Goal: Communication & Community: Share content

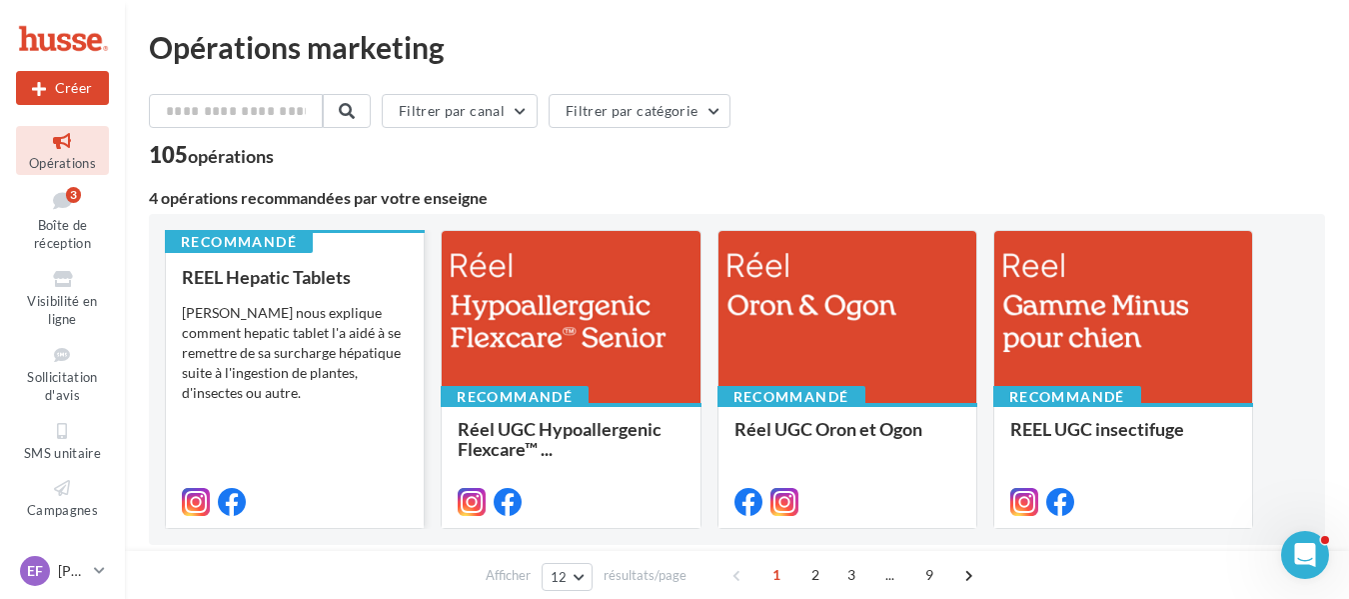
click at [294, 349] on div "Pepito nous explique comment hepatic tablet l'a aidé à se remettre de sa surcha…" at bounding box center [295, 353] width 226 height 100
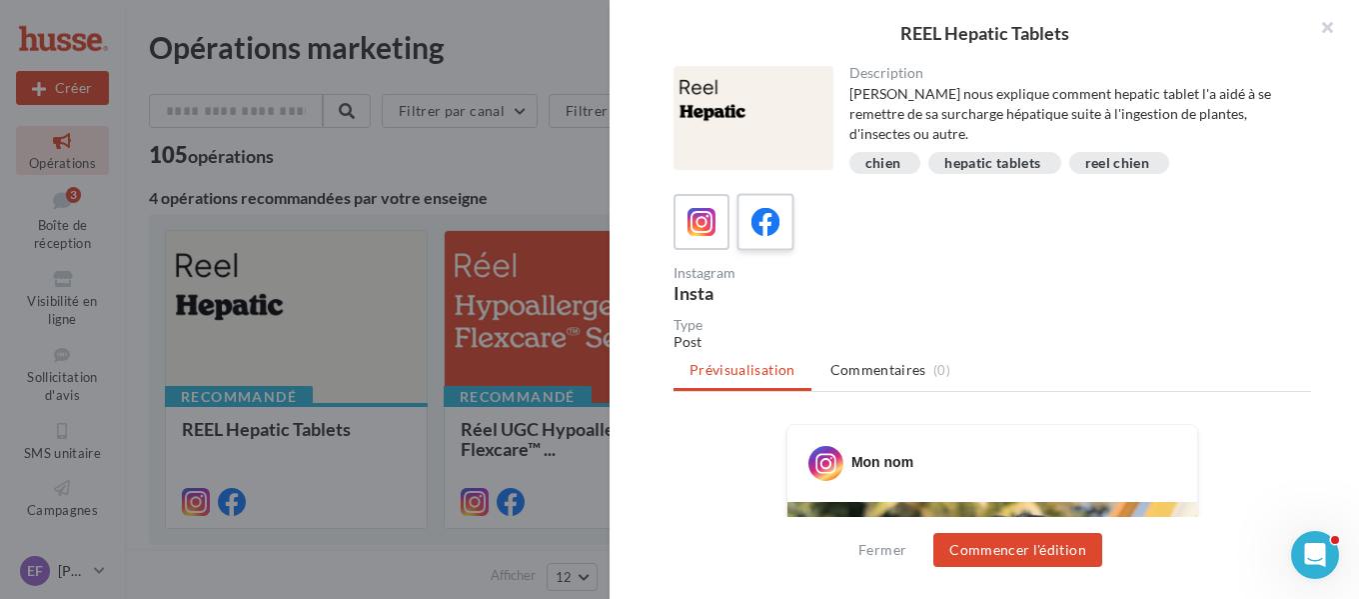
click at [767, 242] on label at bounding box center [764, 221] width 57 height 57
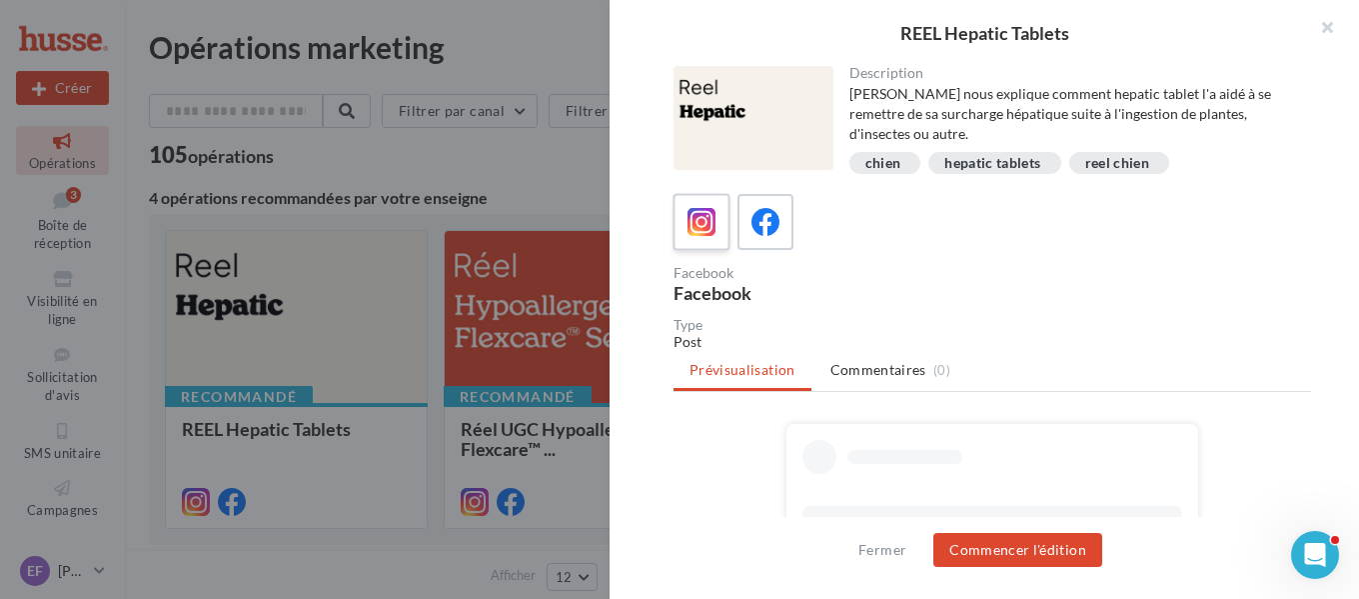
click at [702, 234] on label at bounding box center [701, 221] width 57 height 57
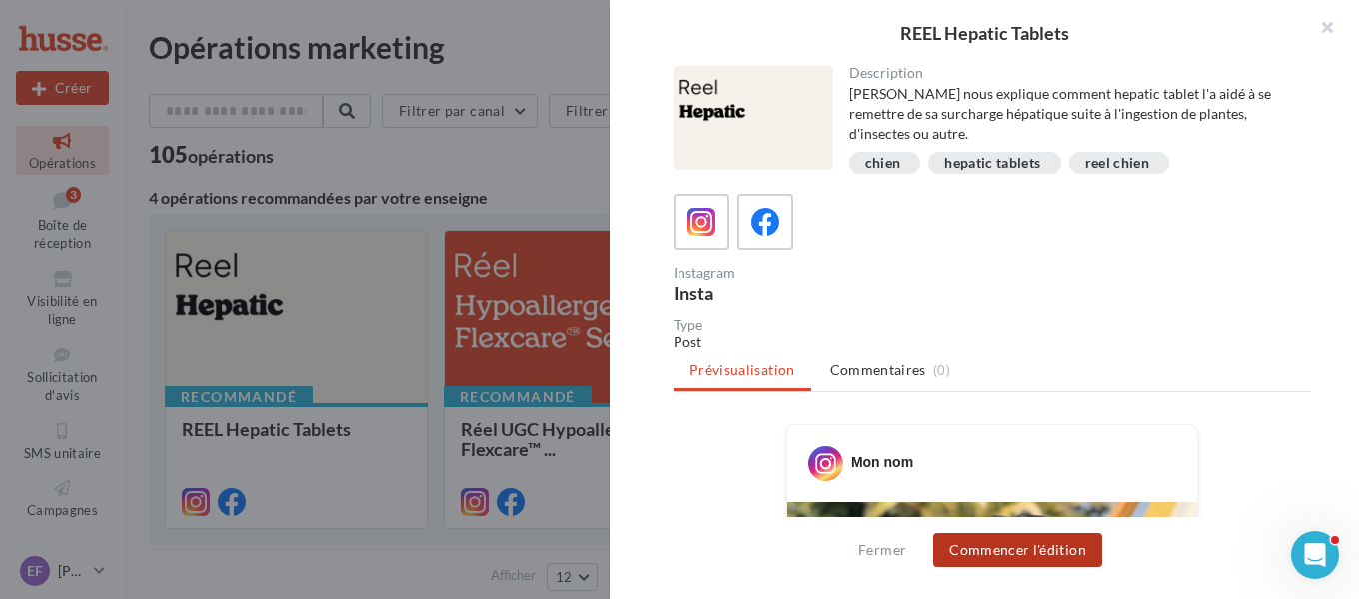
click at [988, 546] on button "Commencer l'édition" at bounding box center [1017, 550] width 169 height 34
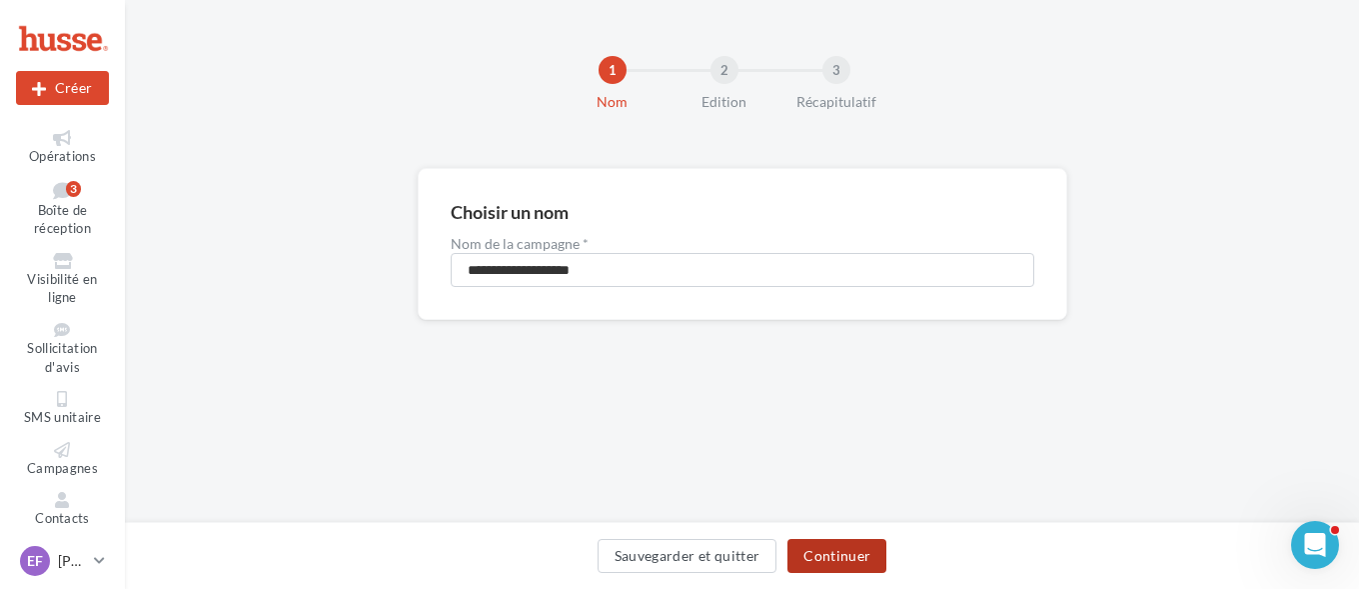
click at [836, 555] on button "Continuer" at bounding box center [836, 556] width 99 height 34
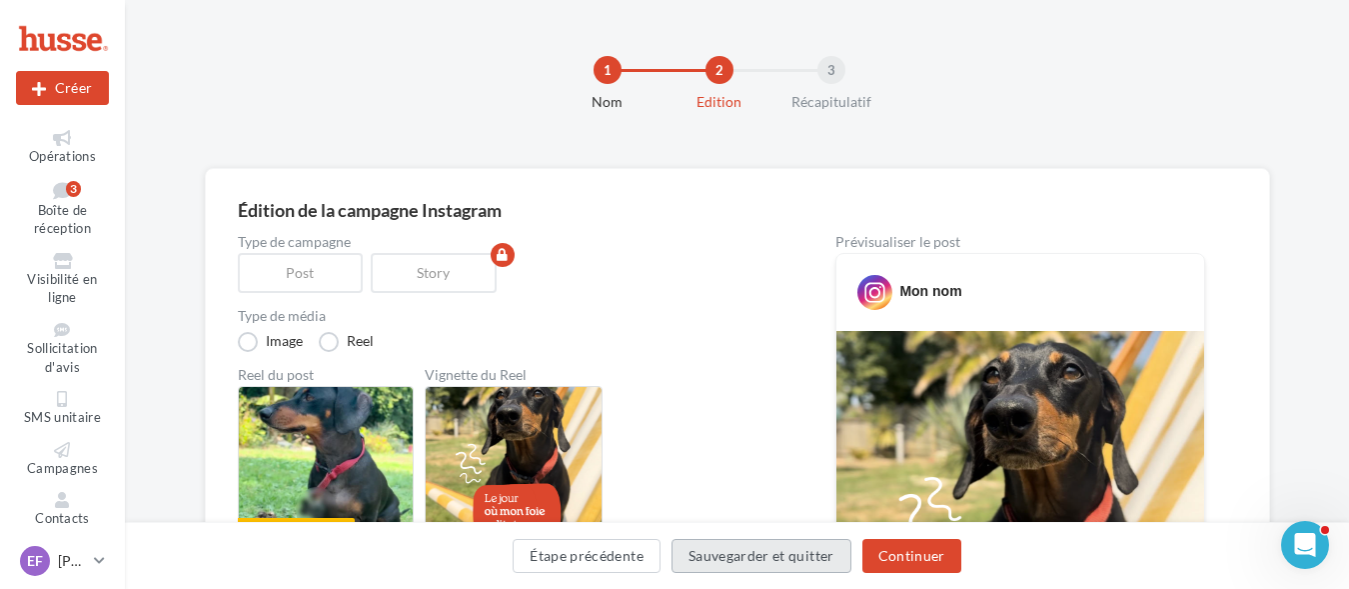
click at [835, 552] on button "Sauvegarder et quitter" at bounding box center [762, 556] width 180 height 34
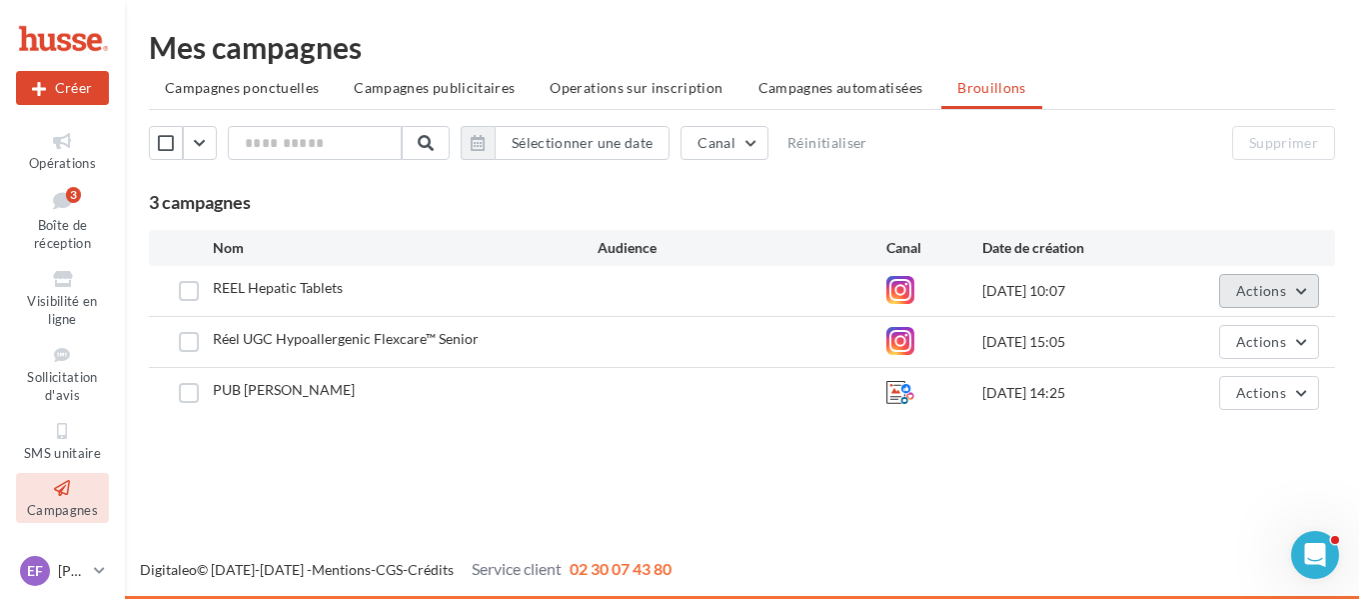
click at [1274, 285] on span "Actions" at bounding box center [1261, 290] width 50 height 17
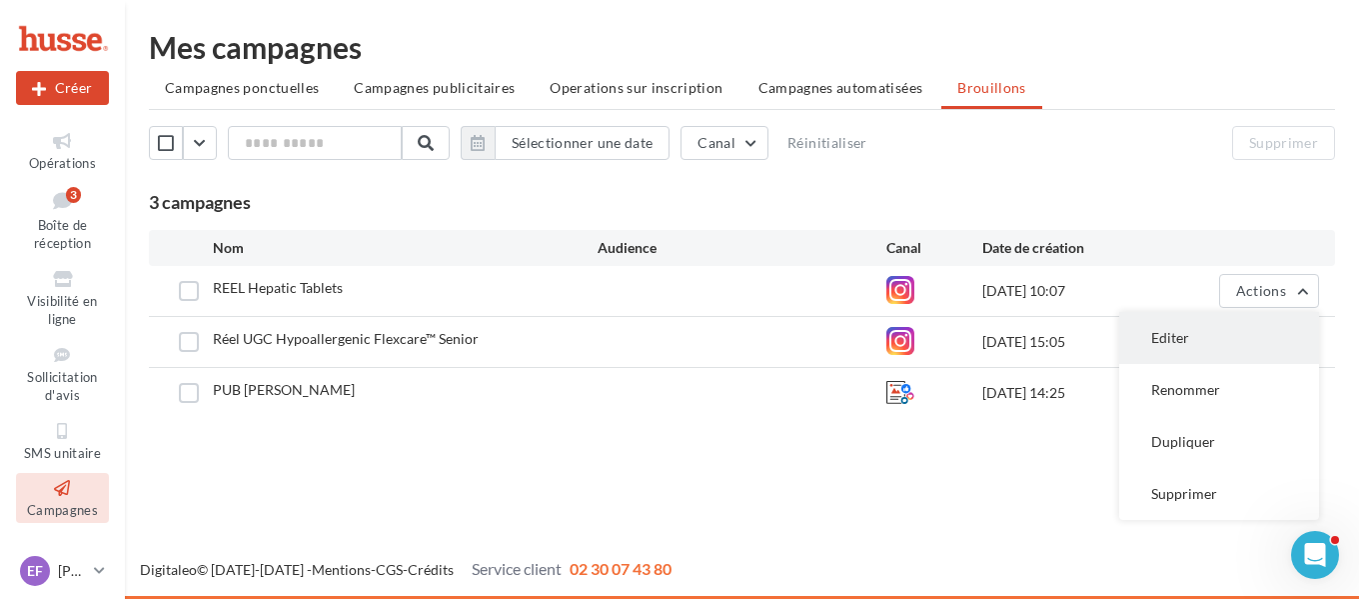
click at [1223, 345] on button "Editer" at bounding box center [1219, 338] width 200 height 52
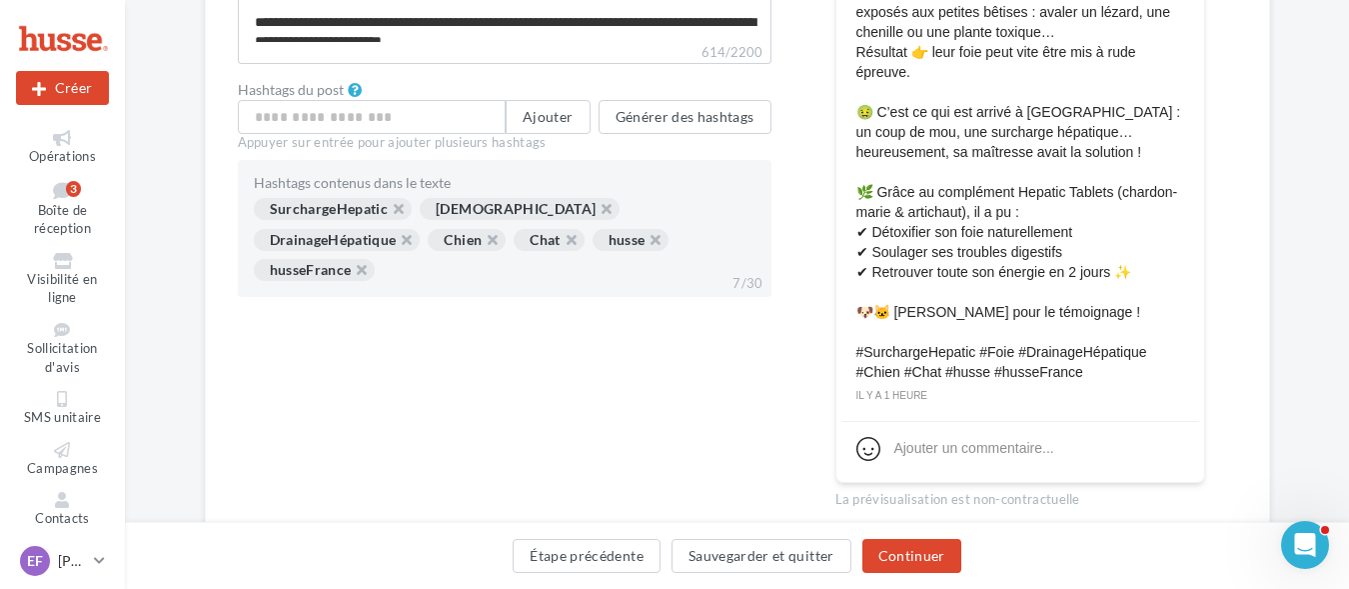
scroll to position [874, 0]
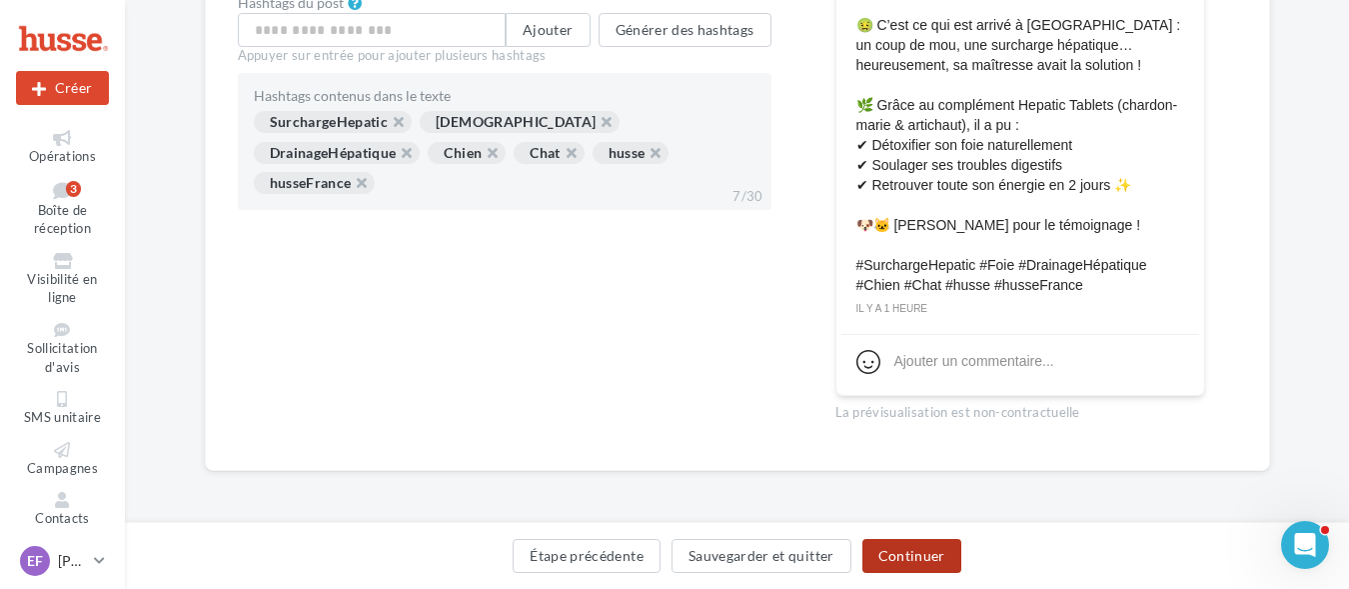
click at [900, 555] on button "Continuer" at bounding box center [911, 556] width 99 height 34
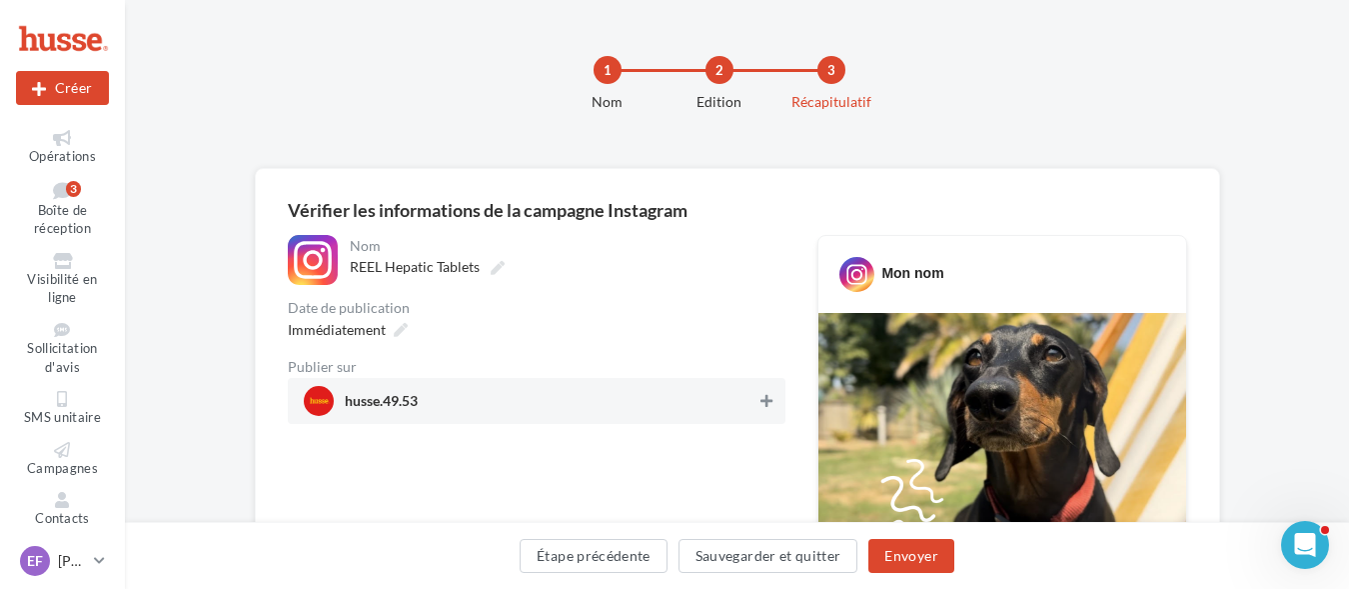
click at [770, 407] on icon at bounding box center [766, 401] width 12 height 14
click at [912, 553] on button "Envoyer" at bounding box center [910, 556] width 85 height 34
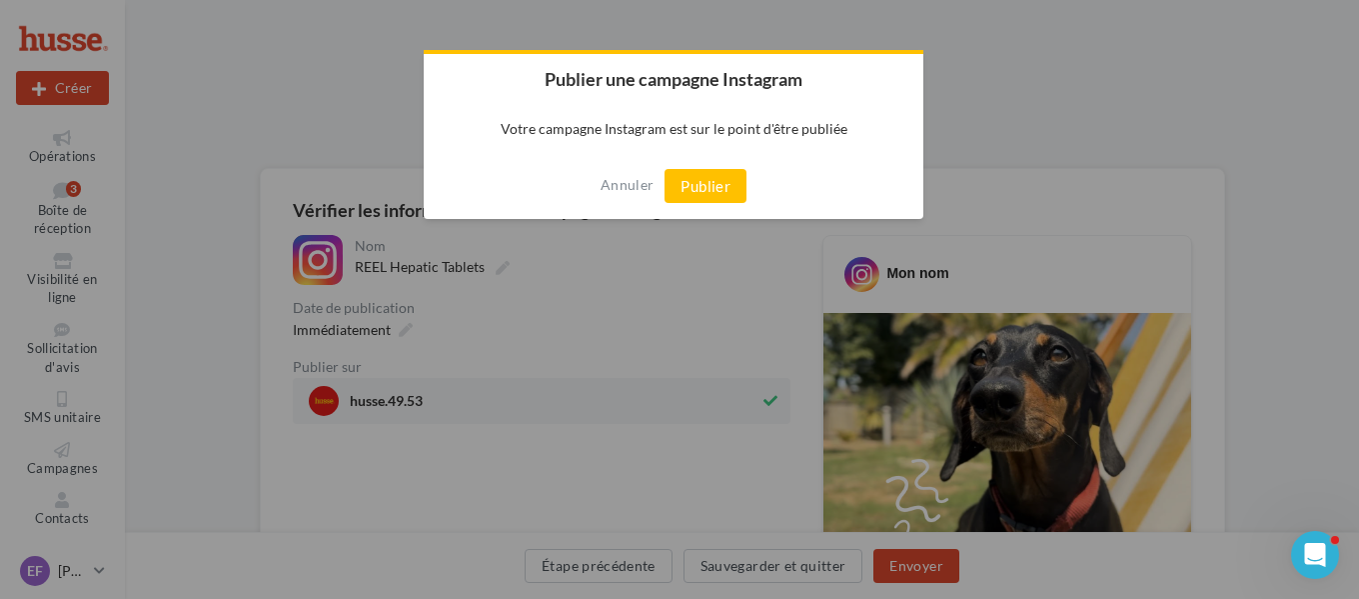
click at [704, 184] on button "Publier" at bounding box center [706, 186] width 82 height 34
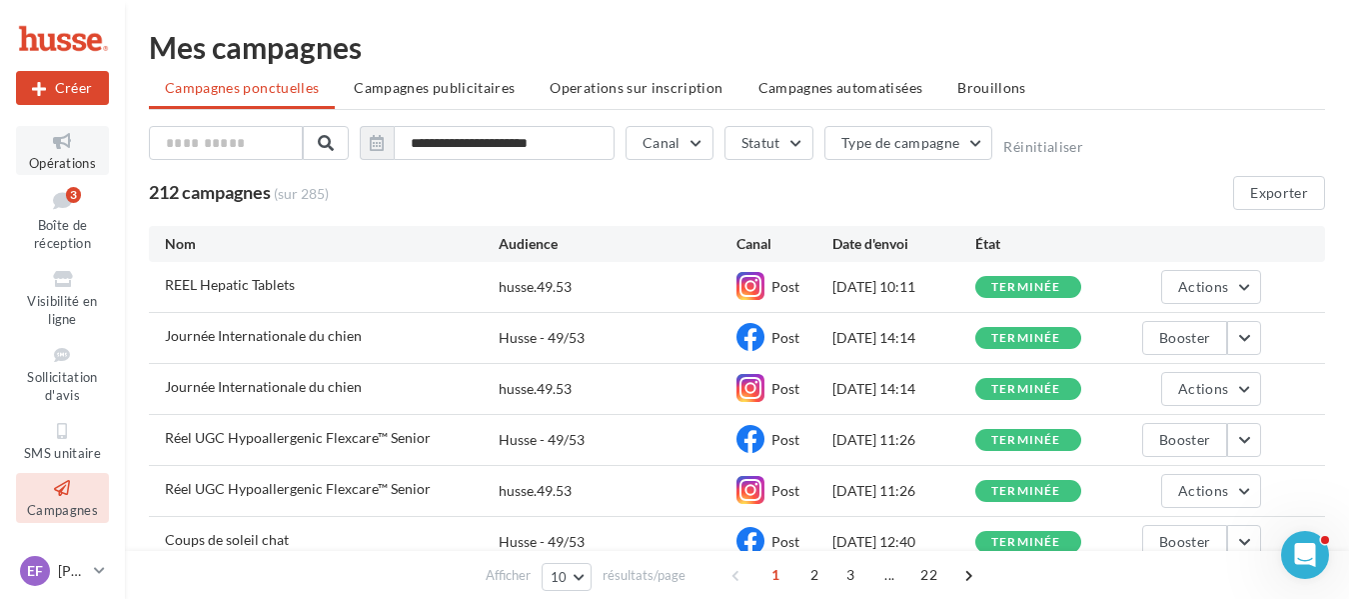
click at [64, 153] on link "Opérations" at bounding box center [62, 150] width 93 height 49
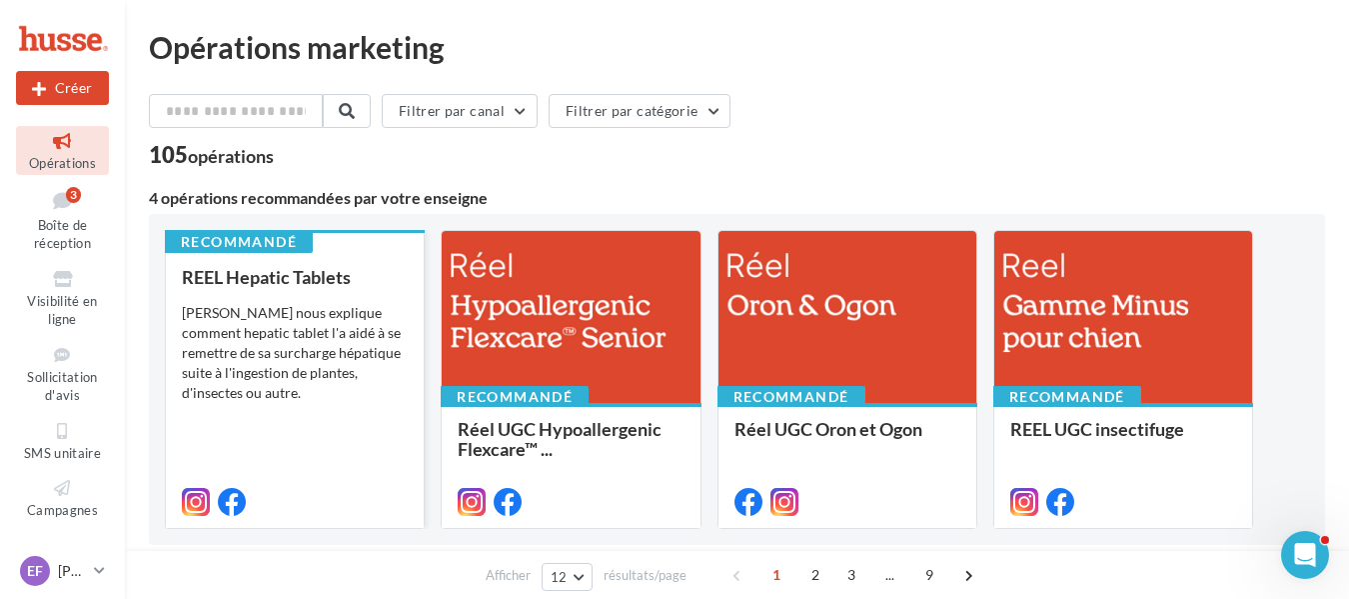
click at [285, 371] on div "Pepito nous explique comment hepatic tablet l'a aidé à se remettre de sa surcha…" at bounding box center [295, 353] width 226 height 100
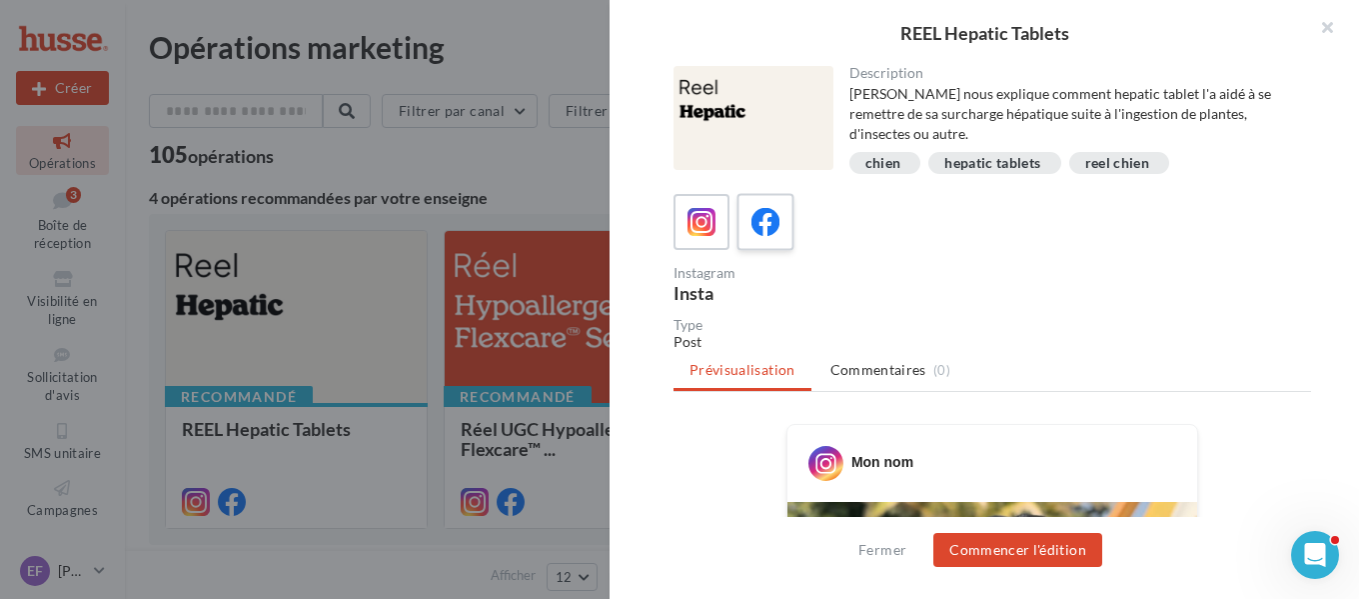
click at [768, 211] on icon at bounding box center [765, 222] width 29 height 29
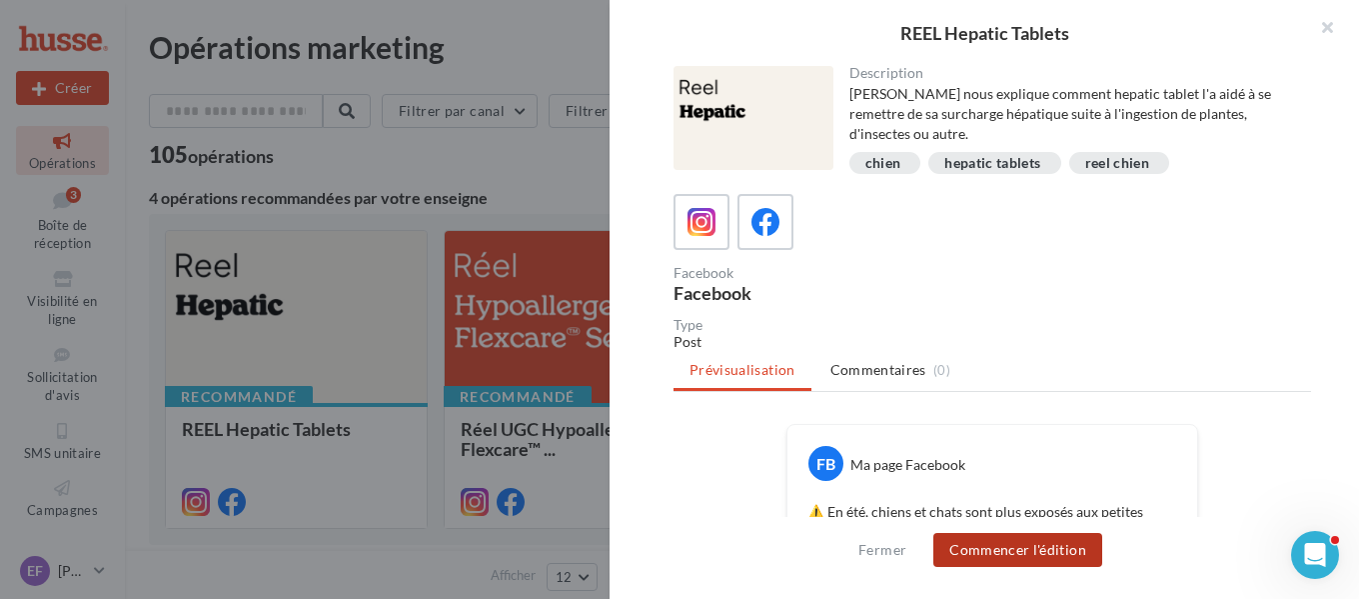
click at [1029, 545] on button "Commencer l'édition" at bounding box center [1017, 550] width 169 height 34
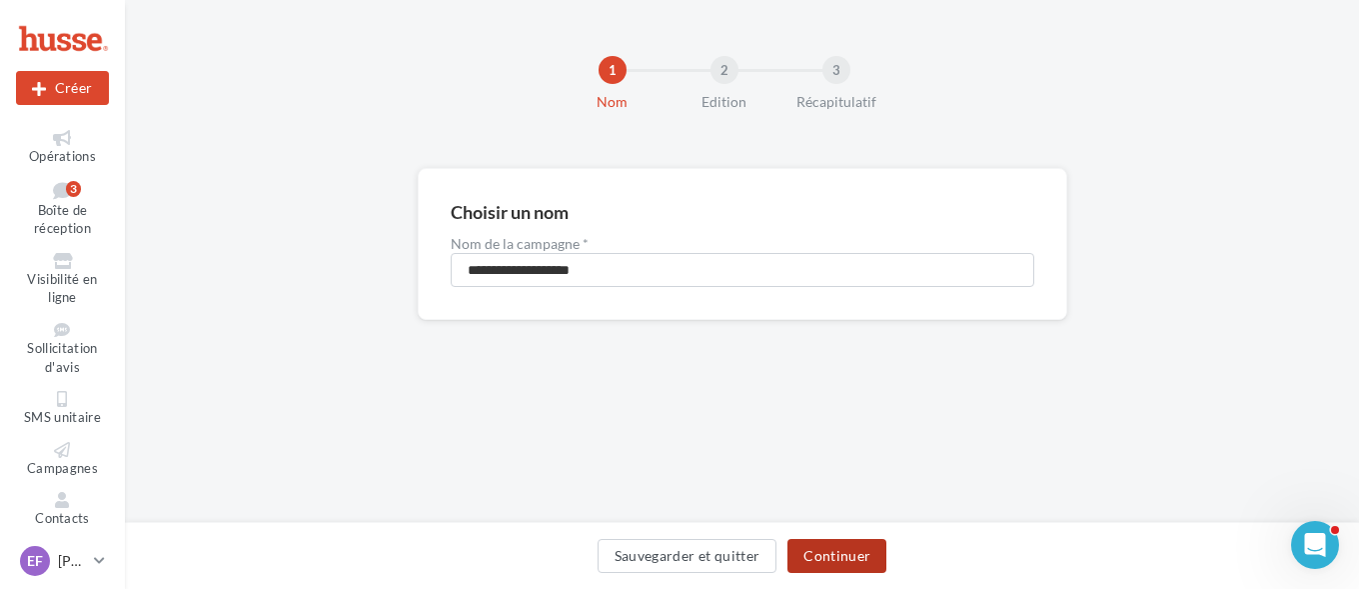
click at [850, 554] on button "Continuer" at bounding box center [836, 556] width 99 height 34
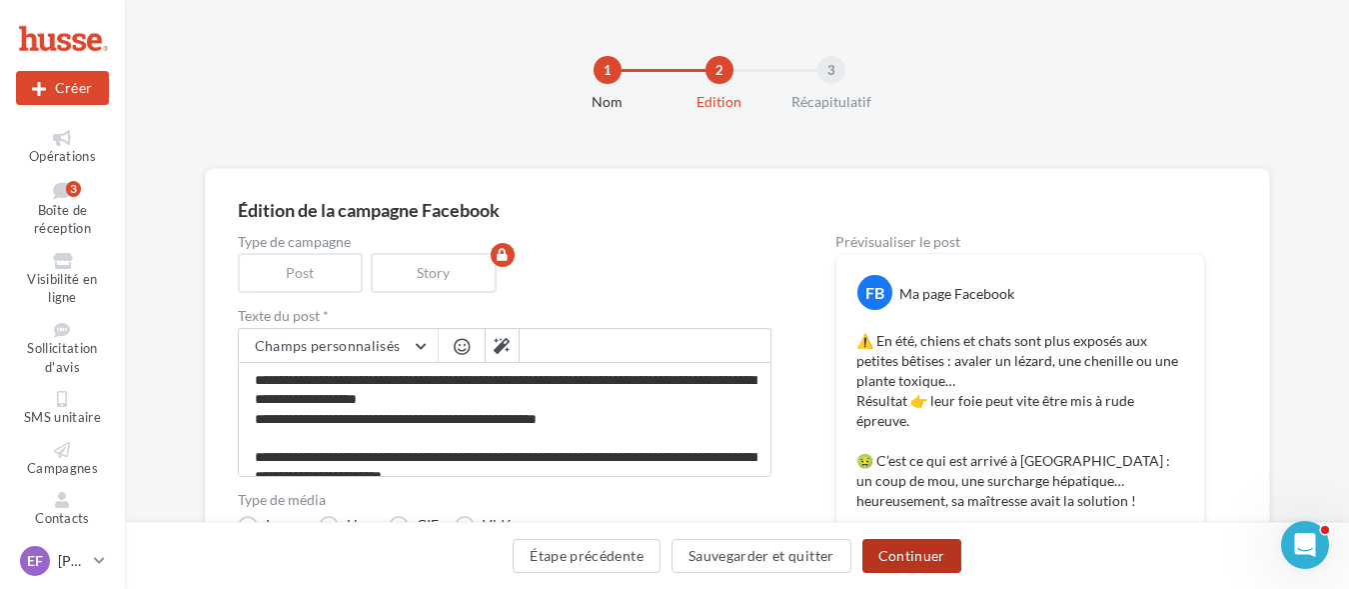
click at [907, 552] on button "Continuer" at bounding box center [911, 556] width 99 height 34
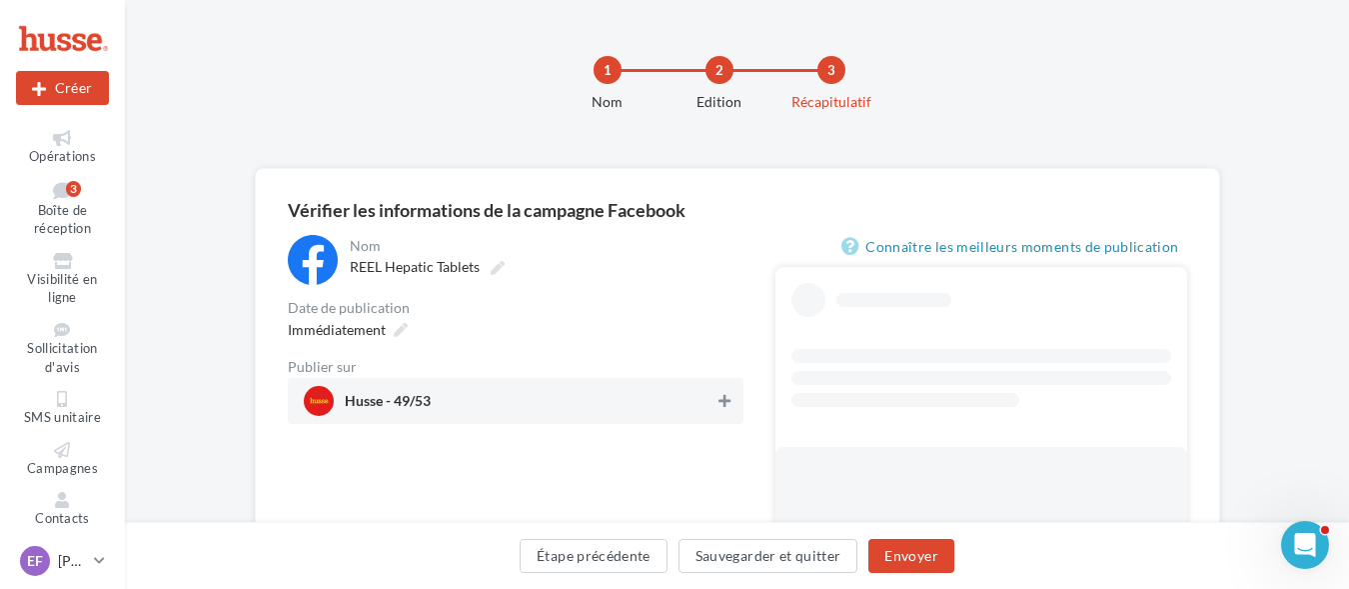
click at [725, 400] on icon at bounding box center [724, 401] width 12 height 14
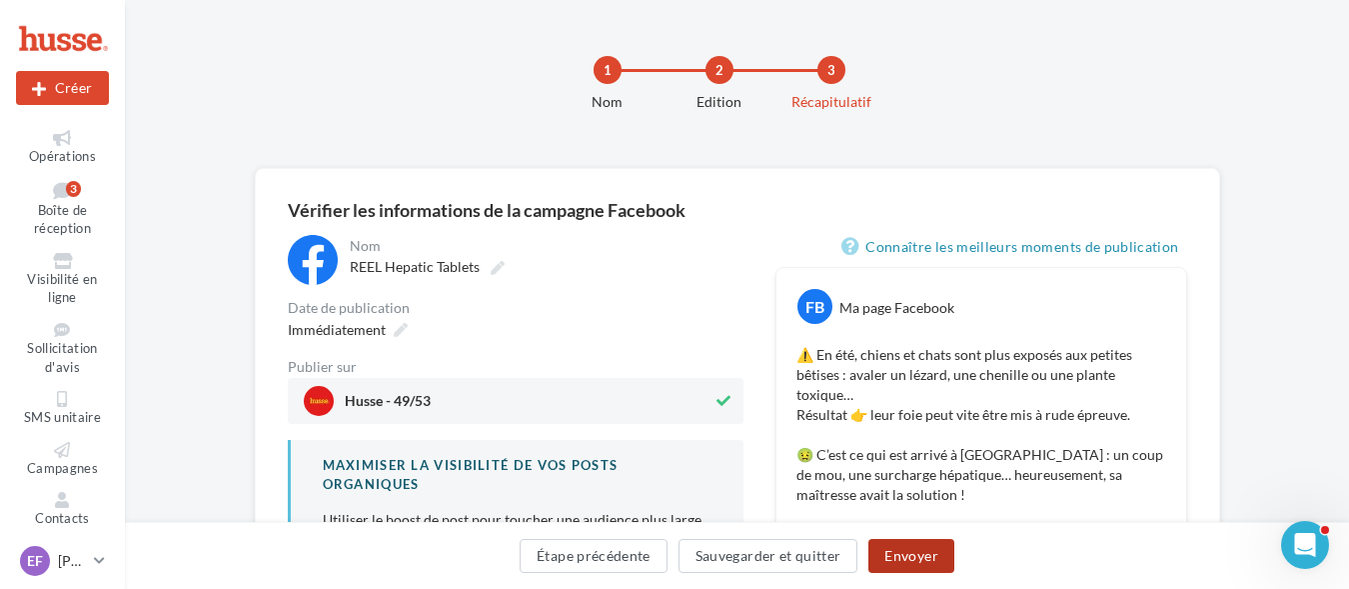
click at [893, 552] on button "Envoyer" at bounding box center [910, 556] width 85 height 34
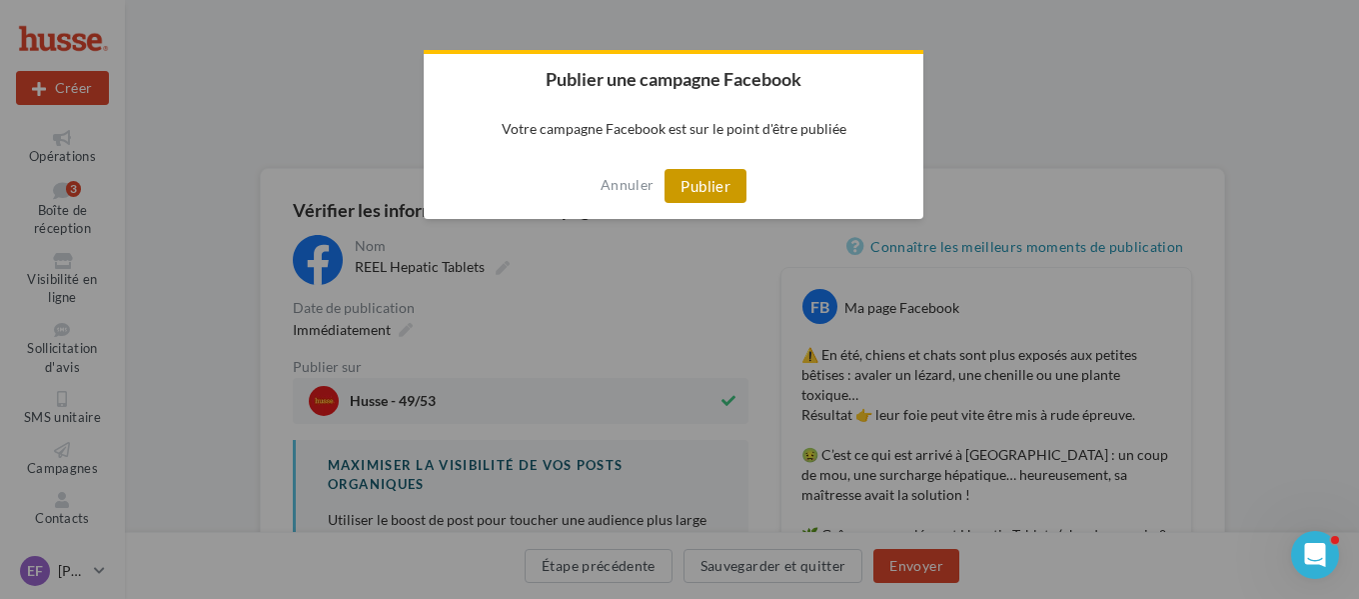
click at [707, 188] on button "Publier" at bounding box center [706, 186] width 82 height 34
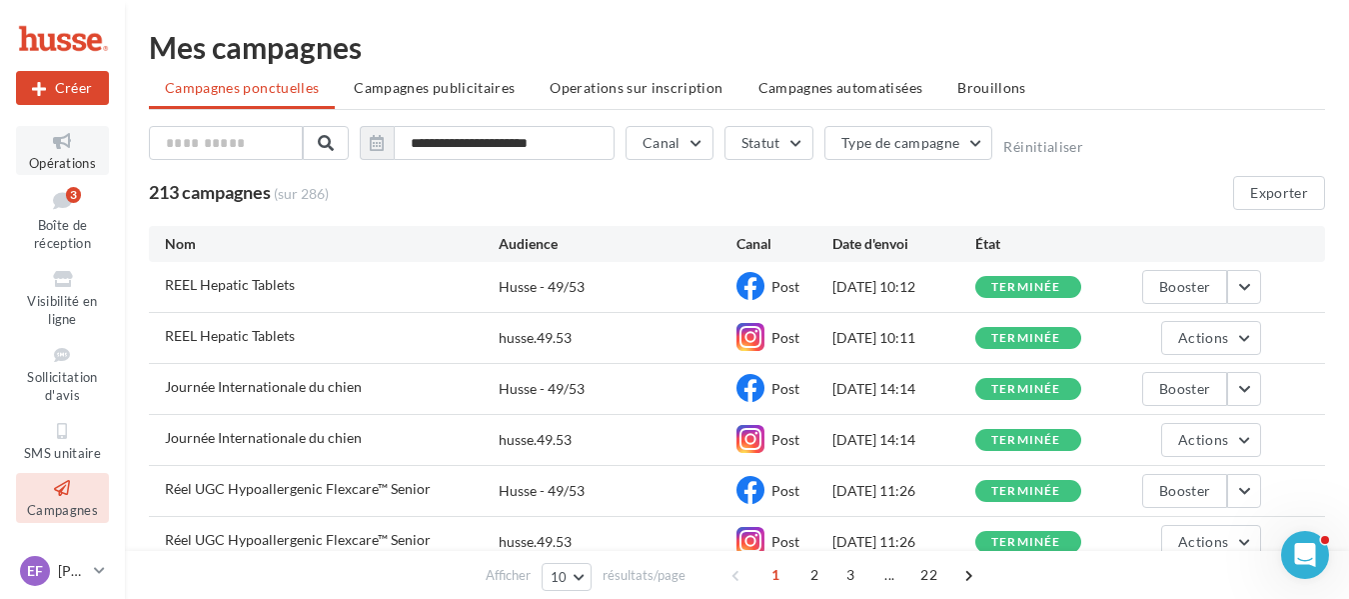
click at [55, 148] on icon at bounding box center [62, 141] width 81 height 23
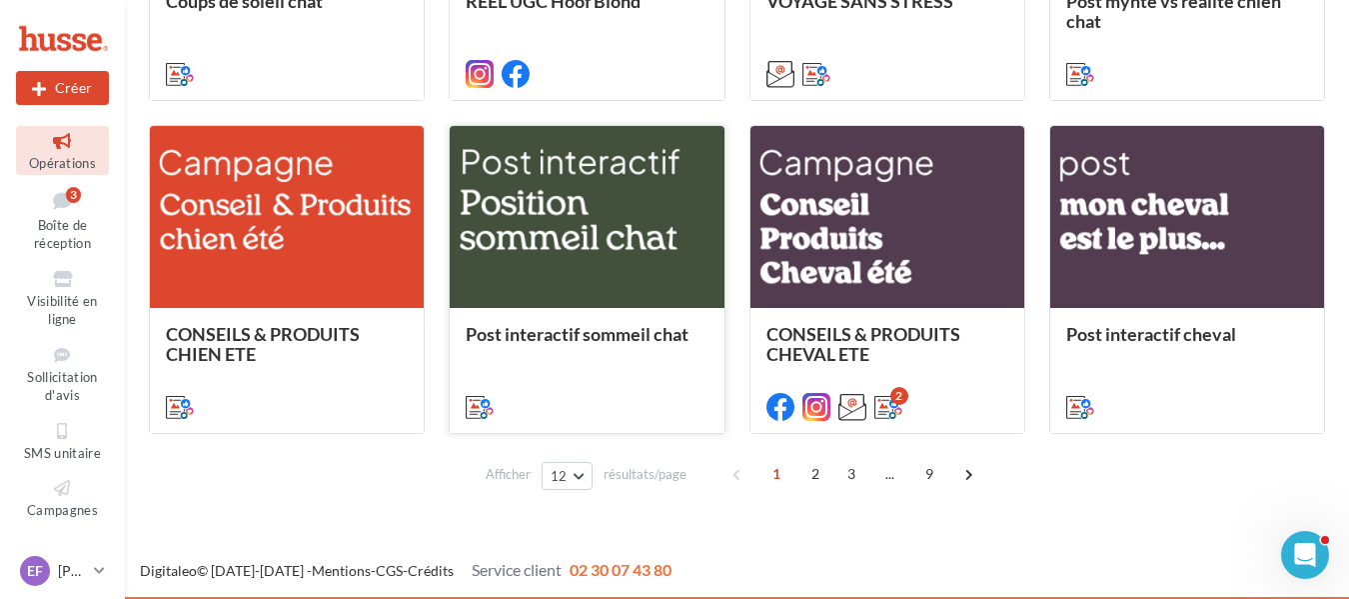
scroll to position [1111, 0]
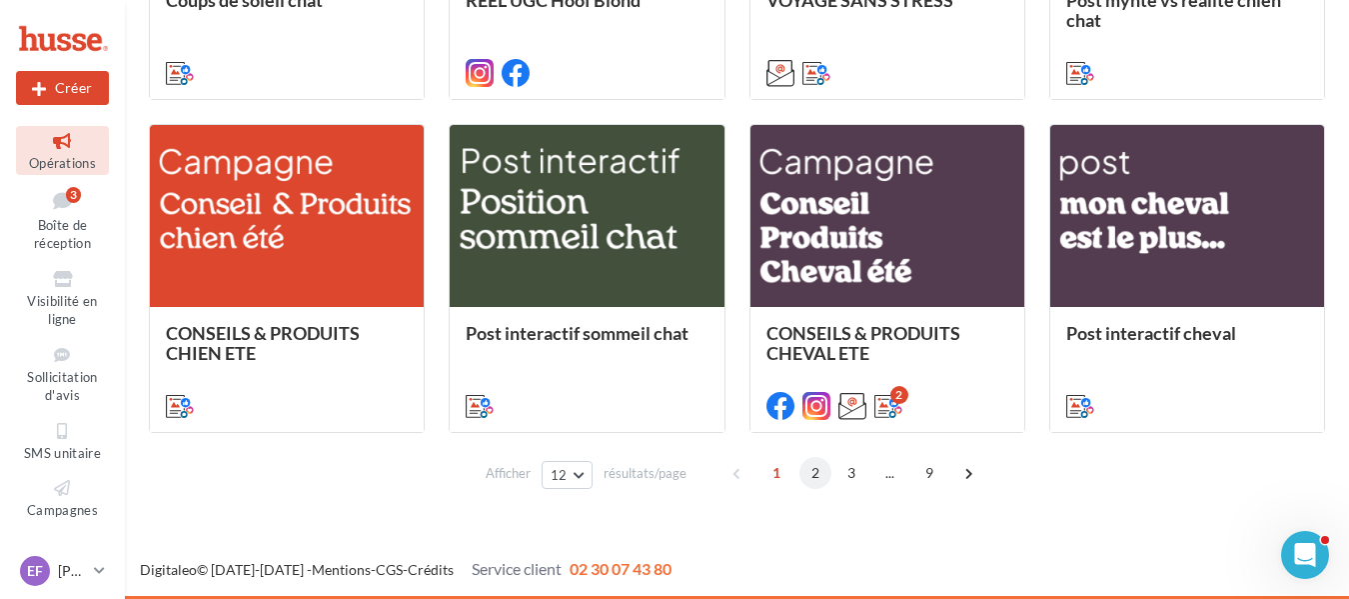
click at [818, 474] on span "2" at bounding box center [815, 473] width 32 height 32
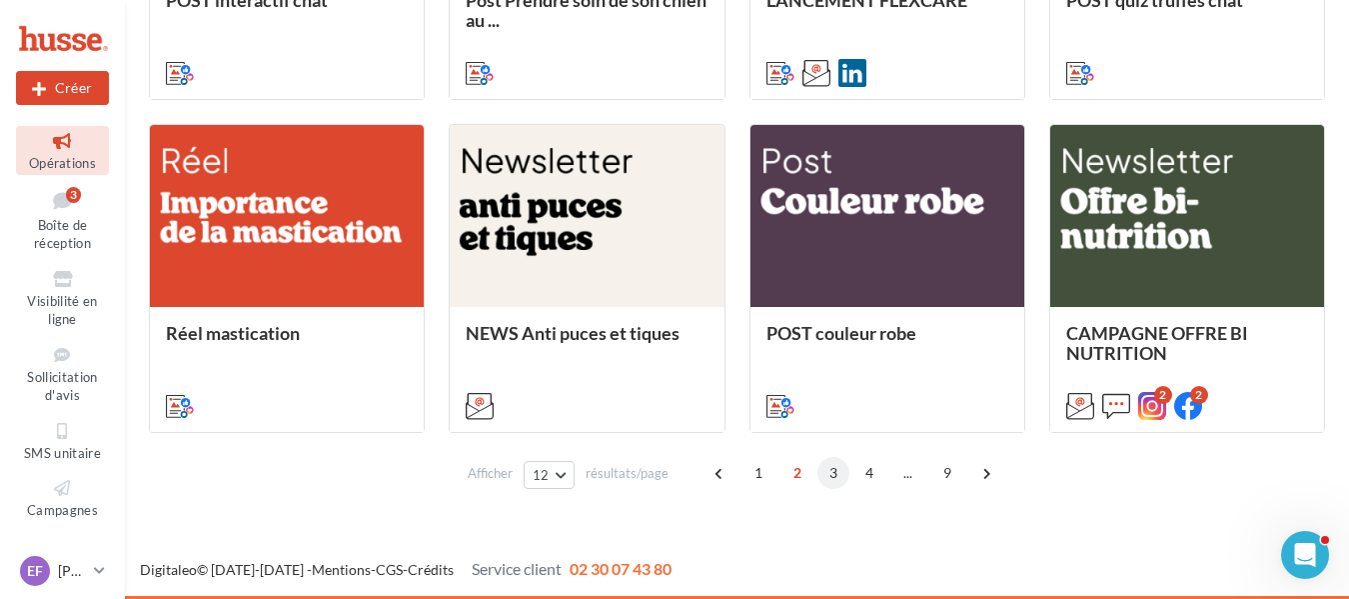
click at [833, 473] on span "3" at bounding box center [833, 473] width 32 height 32
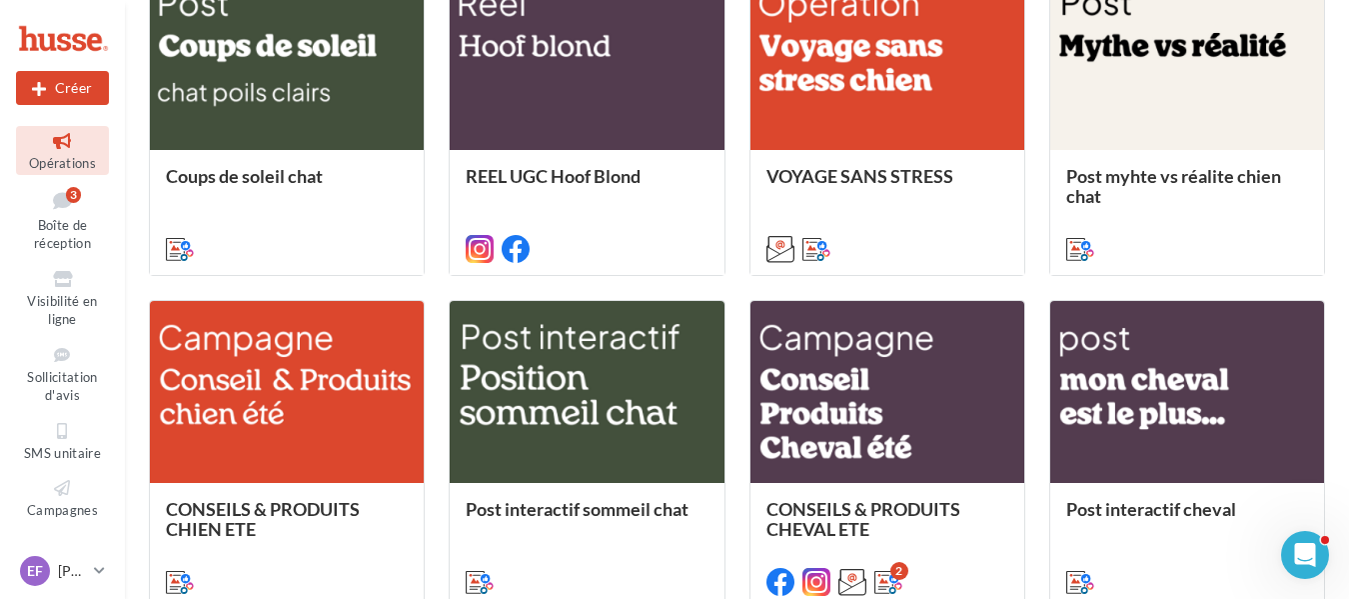
scroll to position [1111, 0]
